Goal: Task Accomplishment & Management: Manage account settings

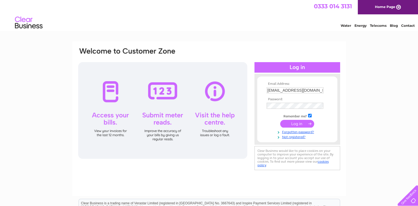
click at [294, 123] on input "submit" at bounding box center [297, 124] width 34 height 8
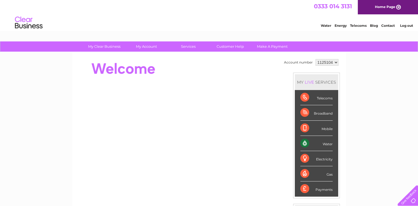
click at [303, 142] on div "Water" at bounding box center [316, 143] width 32 height 15
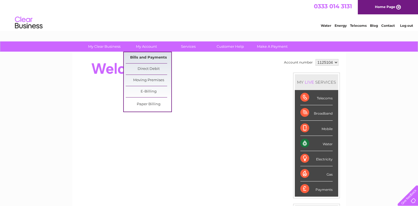
click at [146, 56] on link "Bills and Payments" at bounding box center [149, 57] width 46 height 11
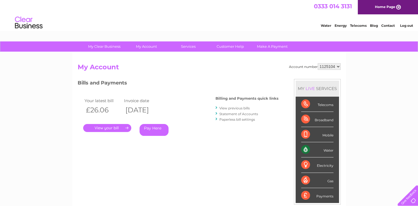
click at [98, 128] on link "." at bounding box center [107, 128] width 48 height 8
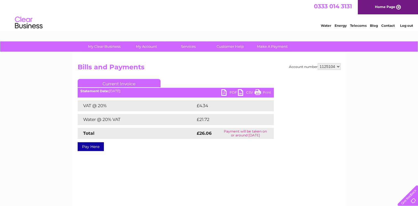
click at [225, 93] on link "PDF" at bounding box center [229, 93] width 17 height 8
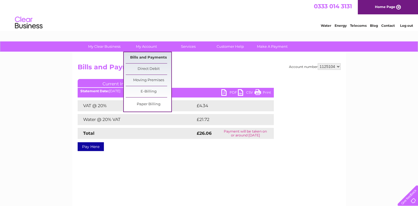
click at [143, 56] on link "Bills and Payments" at bounding box center [149, 57] width 46 height 11
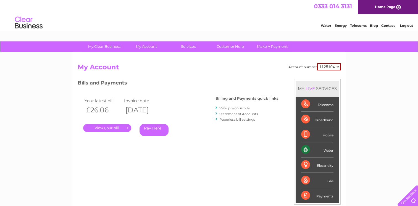
click at [233, 107] on link "View previous bills" at bounding box center [234, 108] width 30 height 4
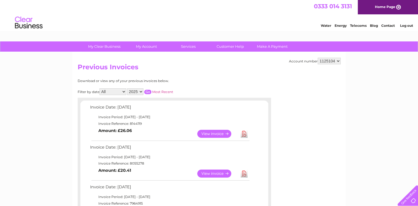
click at [210, 173] on link "View" at bounding box center [217, 173] width 41 height 8
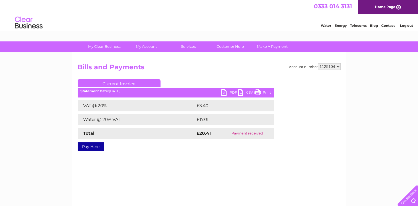
click at [226, 91] on link "PDF" at bounding box center [229, 93] width 17 height 8
